Goal: Browse casually: Explore the website without a specific task or goal

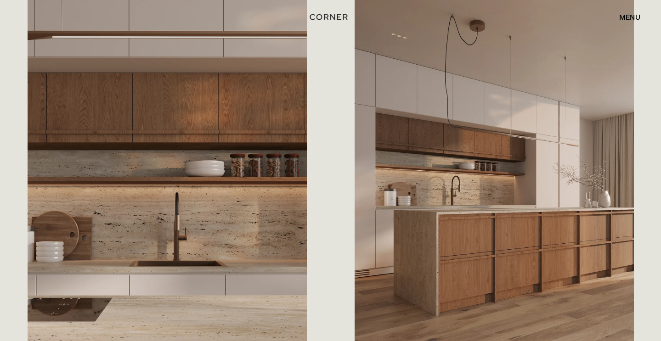
scroll to position [617, 0]
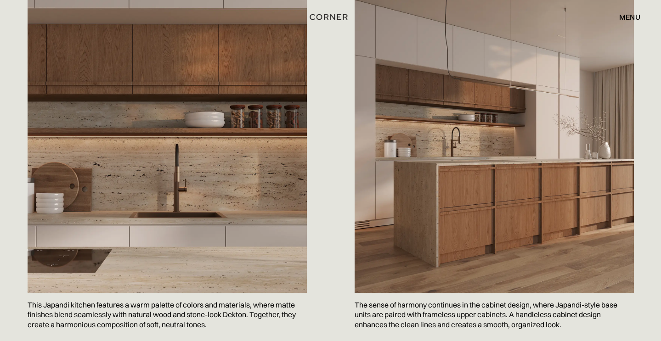
click at [456, 212] on img at bounding box center [493, 107] width 279 height 372
click at [527, 140] on img at bounding box center [493, 107] width 279 height 372
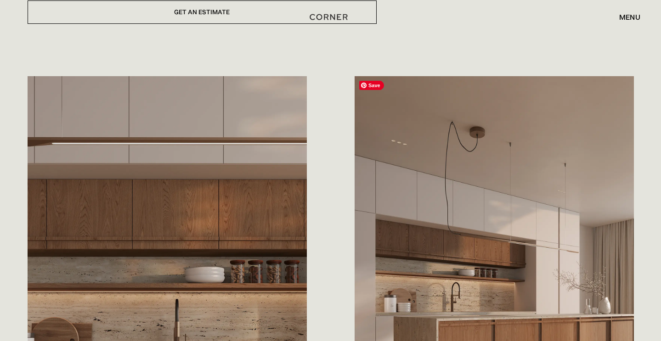
scroll to position [462, 0]
click at [397, 114] on img at bounding box center [493, 262] width 279 height 372
click at [369, 84] on span "Save" at bounding box center [370, 84] width 23 height 9
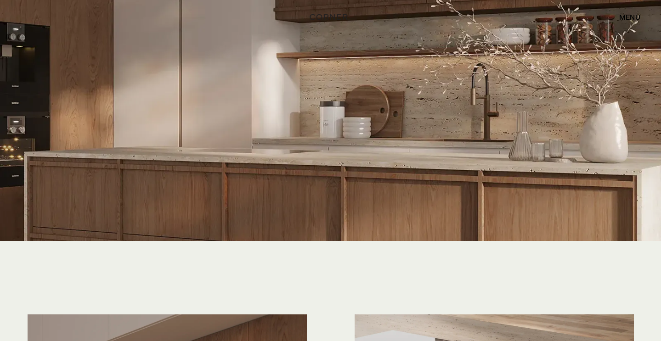
scroll to position [2014, 0]
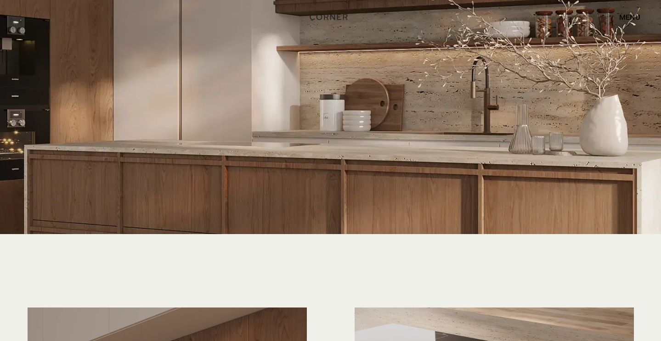
click at [338, 189] on img at bounding box center [330, 177] width 661 height 528
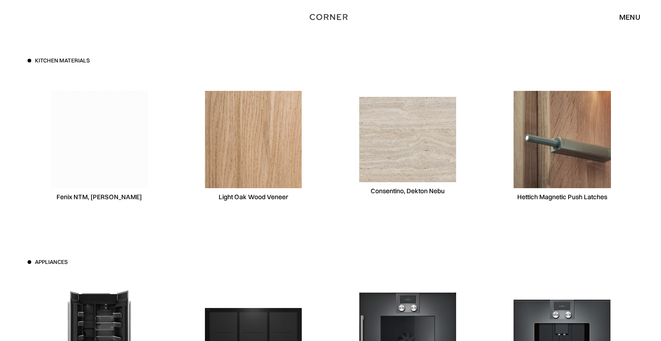
scroll to position [2832, 0]
click at [386, 158] on img at bounding box center [407, 139] width 97 height 85
click at [380, 107] on span "Save" at bounding box center [376, 106] width 25 height 9
click at [219, 101] on span "Save" at bounding box center [221, 100] width 25 height 9
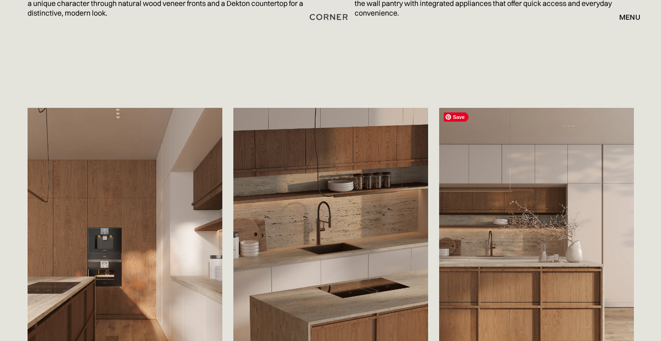
scroll to position [1487, 0]
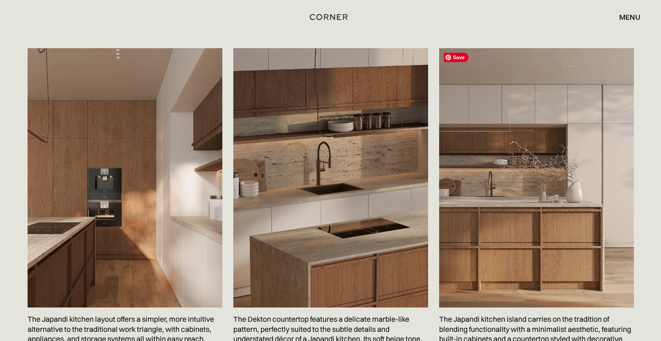
click at [503, 235] on img at bounding box center [536, 177] width 195 height 259
click at [326, 227] on img at bounding box center [330, 177] width 195 height 259
click at [287, 193] on img at bounding box center [330, 177] width 195 height 259
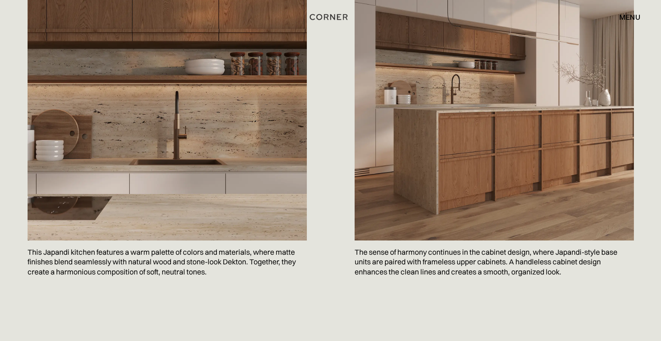
scroll to position [477, 0]
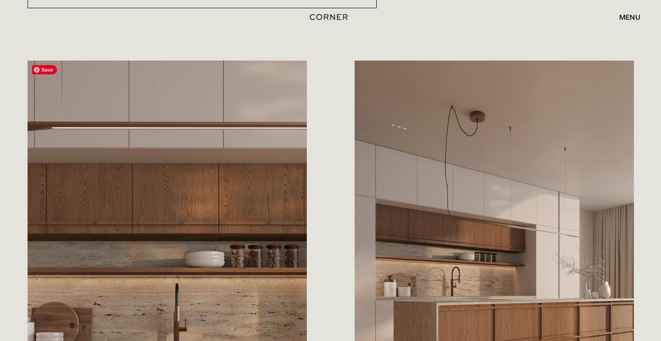
click at [140, 230] on img at bounding box center [167, 247] width 279 height 372
drag, startPoint x: 140, startPoint y: 230, endPoint x: 132, endPoint y: 213, distance: 18.1
click at [140, 229] on img at bounding box center [167, 247] width 279 height 372
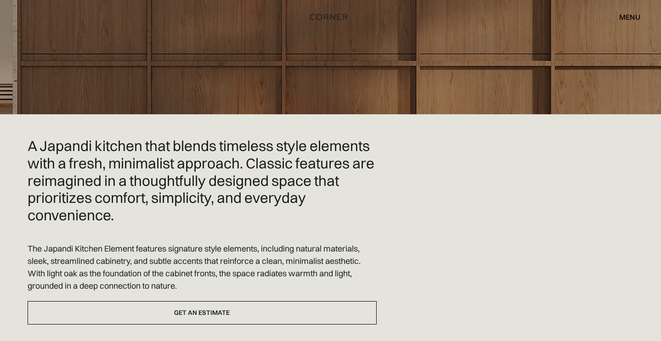
scroll to position [0, 0]
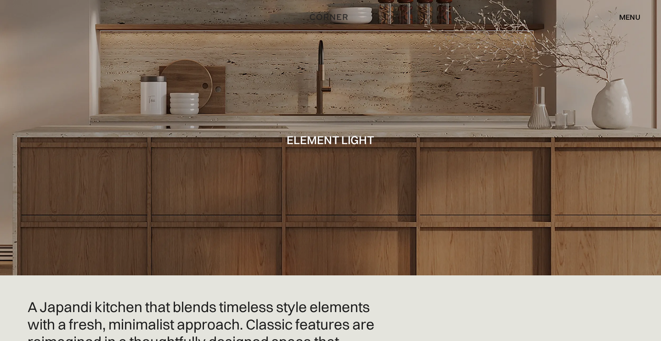
click at [325, 138] on h1 "Element Light" at bounding box center [330, 140] width 88 height 12
click at [332, 16] on img "home" at bounding box center [330, 17] width 38 height 12
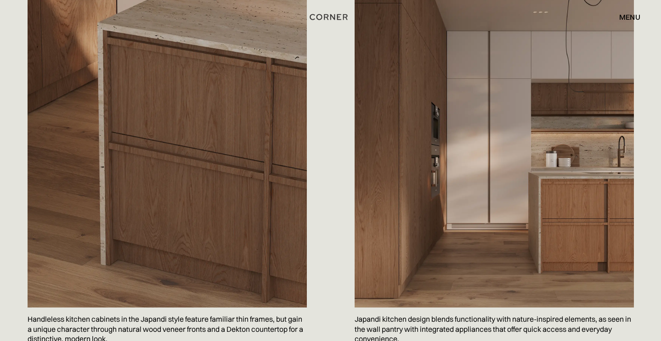
scroll to position [1110, 0]
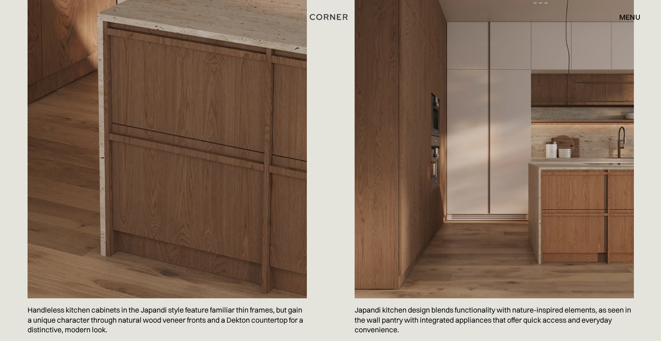
click at [541, 232] on img at bounding box center [493, 112] width 279 height 372
click at [511, 189] on img at bounding box center [493, 112] width 279 height 372
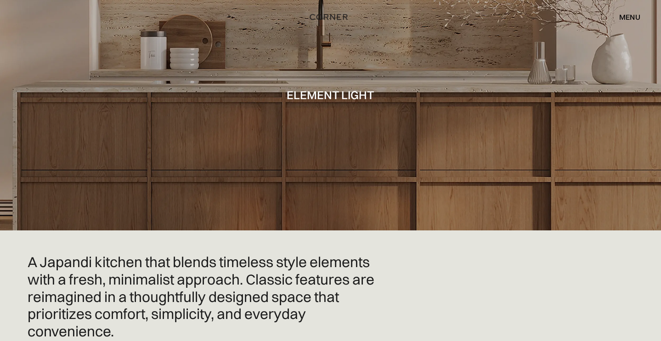
scroll to position [0, 0]
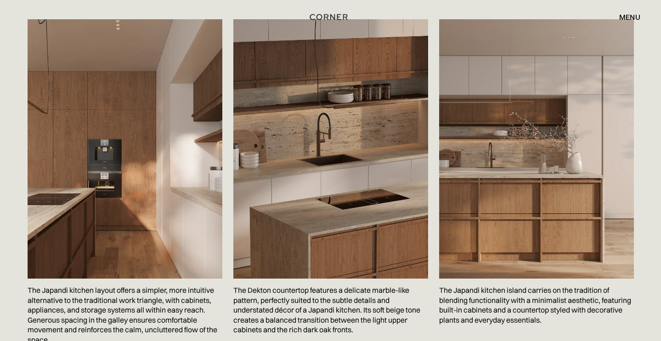
scroll to position [1515, 0]
click at [356, 224] on img at bounding box center [330, 148] width 195 height 259
click at [254, 66] on img at bounding box center [330, 148] width 195 height 259
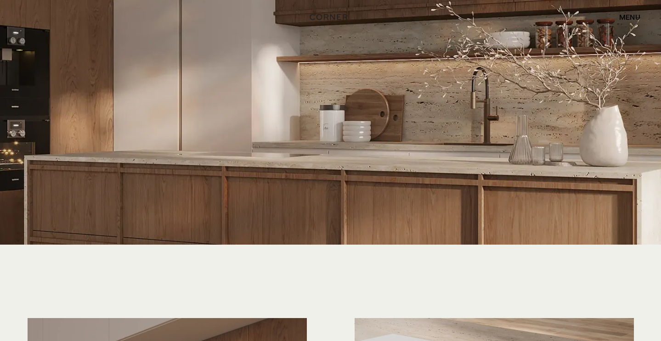
scroll to position [1994, 0]
